Goal: Task Accomplishment & Management: Complete application form

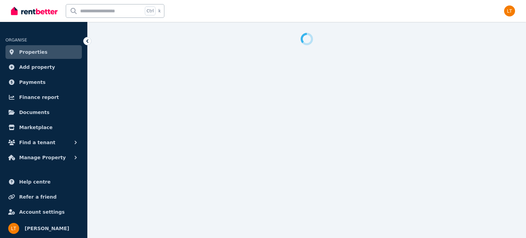
select select "***"
select select "**********"
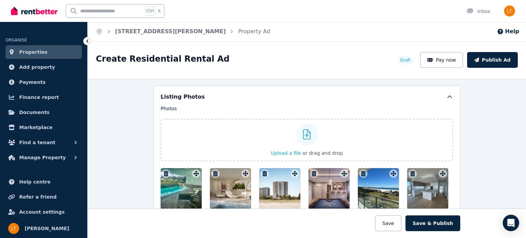
scroll to position [818, 0]
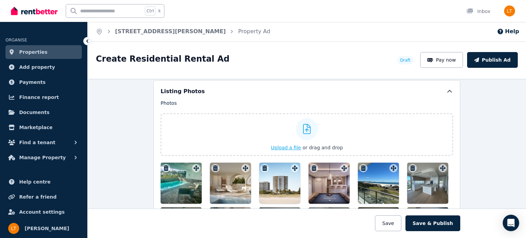
click at [281, 145] on span "Upload a file" at bounding box center [286, 147] width 30 height 5
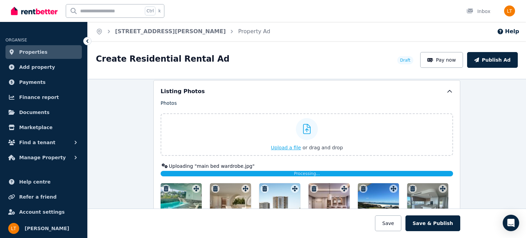
click at [284, 145] on span "Upload a file" at bounding box center [286, 147] width 30 height 5
click at [285, 145] on span "Upload a file" at bounding box center [286, 147] width 30 height 5
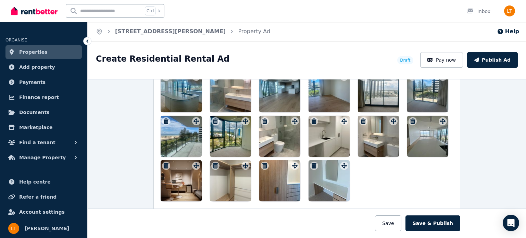
scroll to position [970, 0]
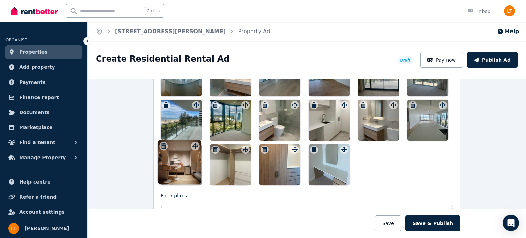
click at [192, 146] on div "Photos Upload a file or drag and drop Uploaded " main bed wardrobe.jpg " Upload…" at bounding box center [306, 66] width 292 height 237
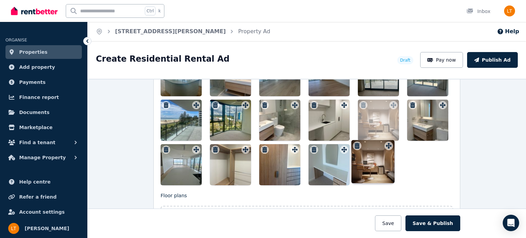
drag, startPoint x: 193, startPoint y: 146, endPoint x: 387, endPoint y: 140, distance: 194.4
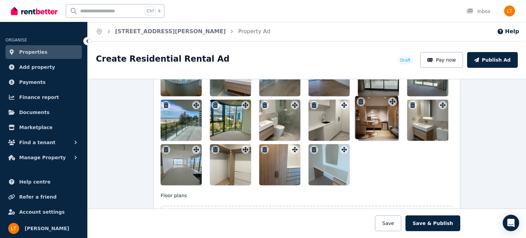
click at [387, 140] on div "Photos Upload a file or drag and drop Uploaded " main bed wardrobe.jpg " Upload…" at bounding box center [306, 66] width 292 height 237
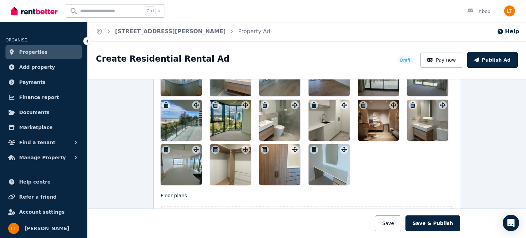
drag, startPoint x: 381, startPoint y: 131, endPoint x: 385, endPoint y: 145, distance: 14.9
click at [385, 145] on div at bounding box center [306, 98] width 292 height 174
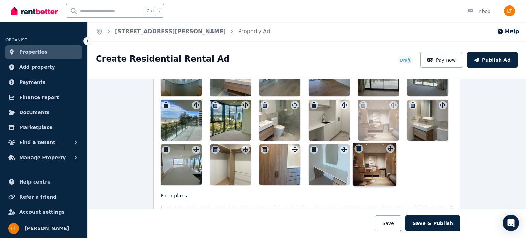
drag, startPoint x: 391, startPoint y: 103, endPoint x: 390, endPoint y: 144, distance: 41.1
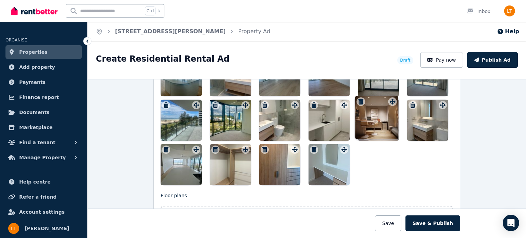
click at [390, 144] on div "Photos Upload a file or drag and drop Uploaded " main bed wardrobe.jpg " Upload…" at bounding box center [306, 66] width 292 height 237
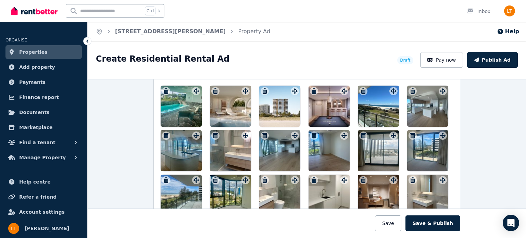
scroll to position [898, 0]
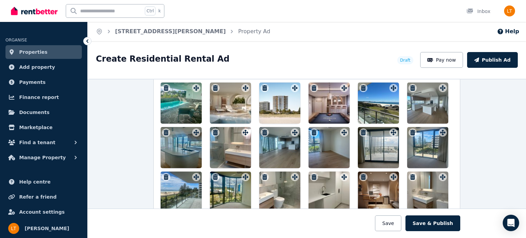
drag, startPoint x: 376, startPoint y: 193, endPoint x: 415, endPoint y: 145, distance: 61.9
click at [415, 145] on div at bounding box center [306, 169] width 292 height 174
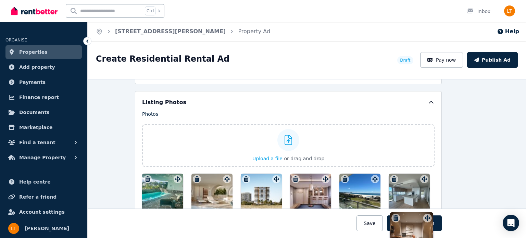
scroll to position [820, 18]
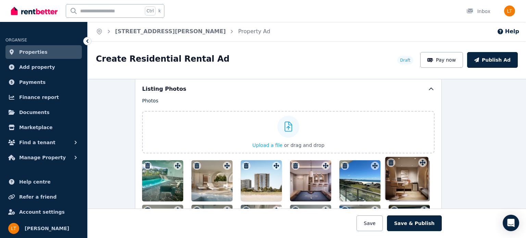
drag, startPoint x: 390, startPoint y: 174, endPoint x: 421, endPoint y: 157, distance: 35.4
click at [421, 157] on div "Photos Upload a file or drag and drop Uploaded " main bed wardrobe.jpg " Upload…" at bounding box center [288, 215] width 292 height 237
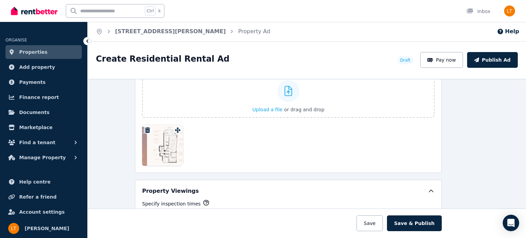
scroll to position [1127, 18]
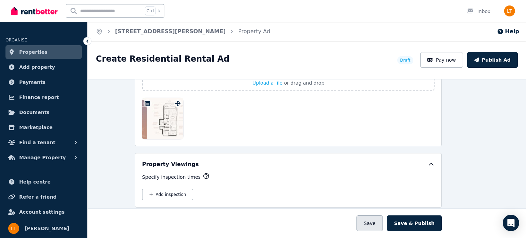
click at [379, 222] on button "Save" at bounding box center [369, 223] width 26 height 16
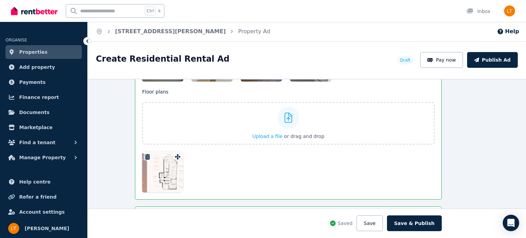
scroll to position [1180, 18]
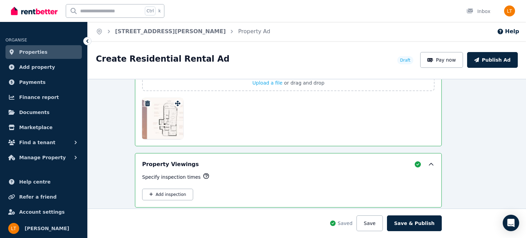
click at [166, 120] on div at bounding box center [162, 118] width 41 height 41
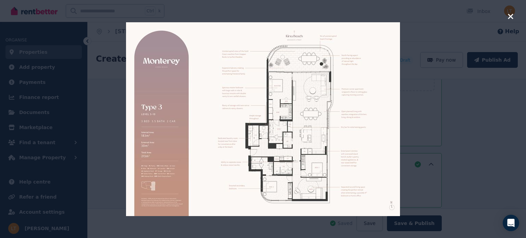
click at [511, 16] on icon "button" at bounding box center [509, 16] width 5 height 5
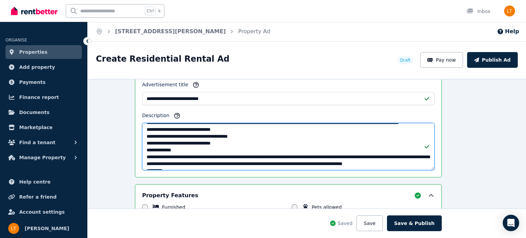
scroll to position [27, 0]
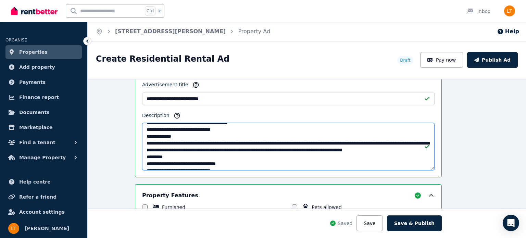
click at [165, 141] on textarea "Description" at bounding box center [288, 146] width 292 height 47
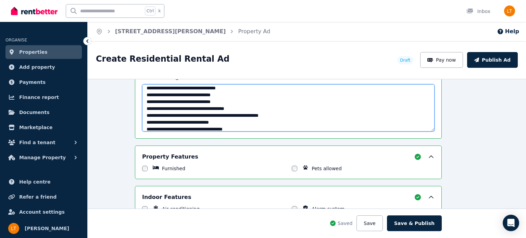
scroll to position [68, 0]
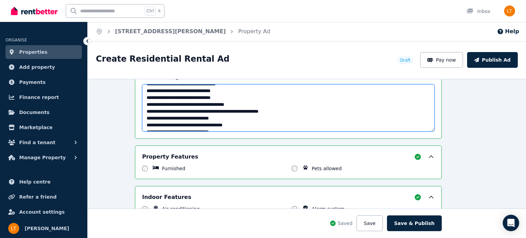
click at [197, 116] on textarea "Description" at bounding box center [288, 107] width 292 height 47
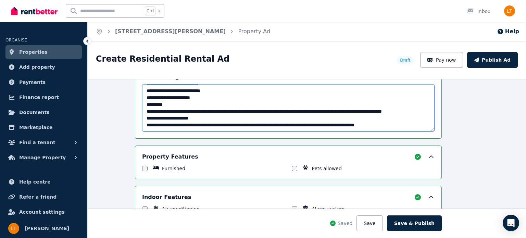
scroll to position [171, 0]
type textarea "**********"
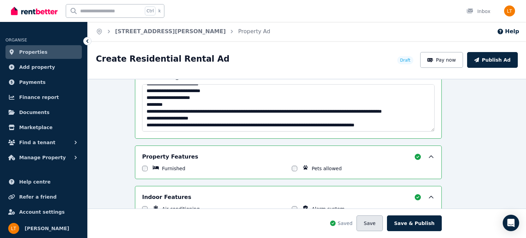
click at [376, 224] on button "Save" at bounding box center [369, 223] width 26 height 16
